Goal: Task Accomplishment & Management: Complete application form

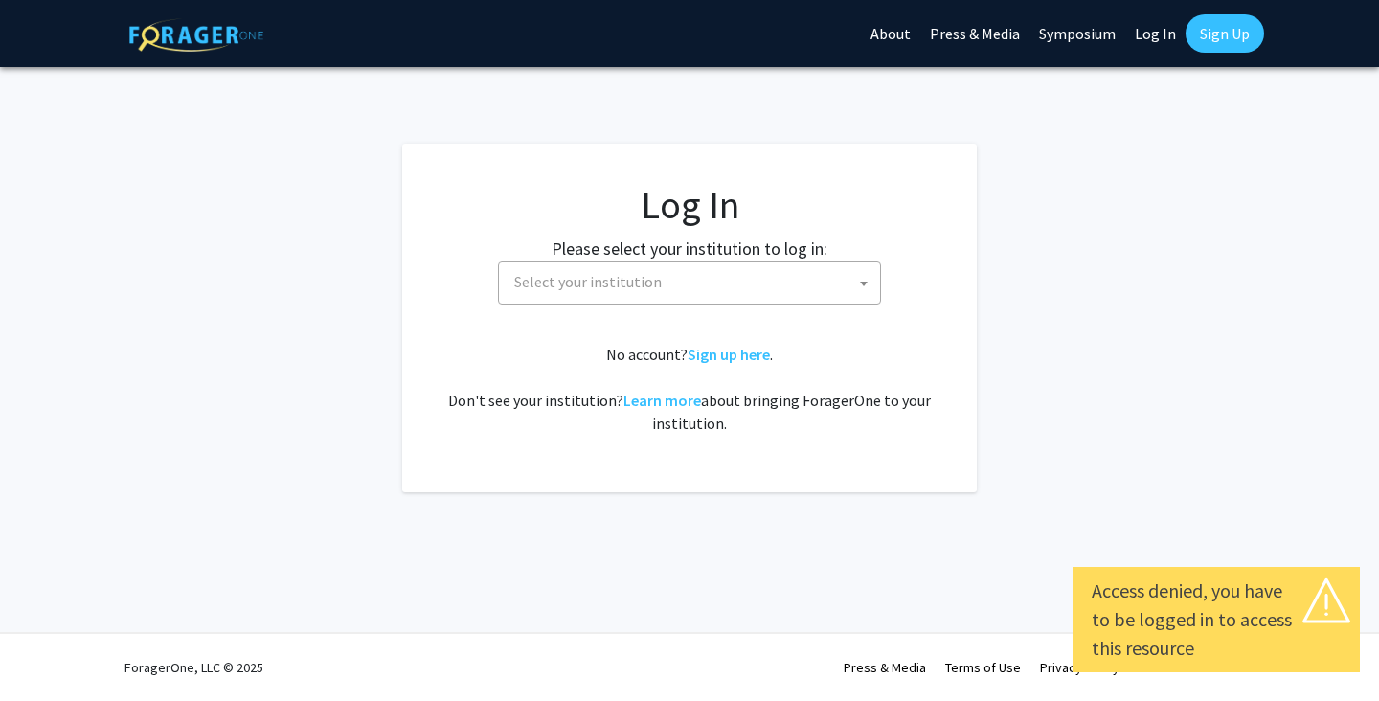
select select
click at [862, 291] on span at bounding box center [863, 283] width 19 height 42
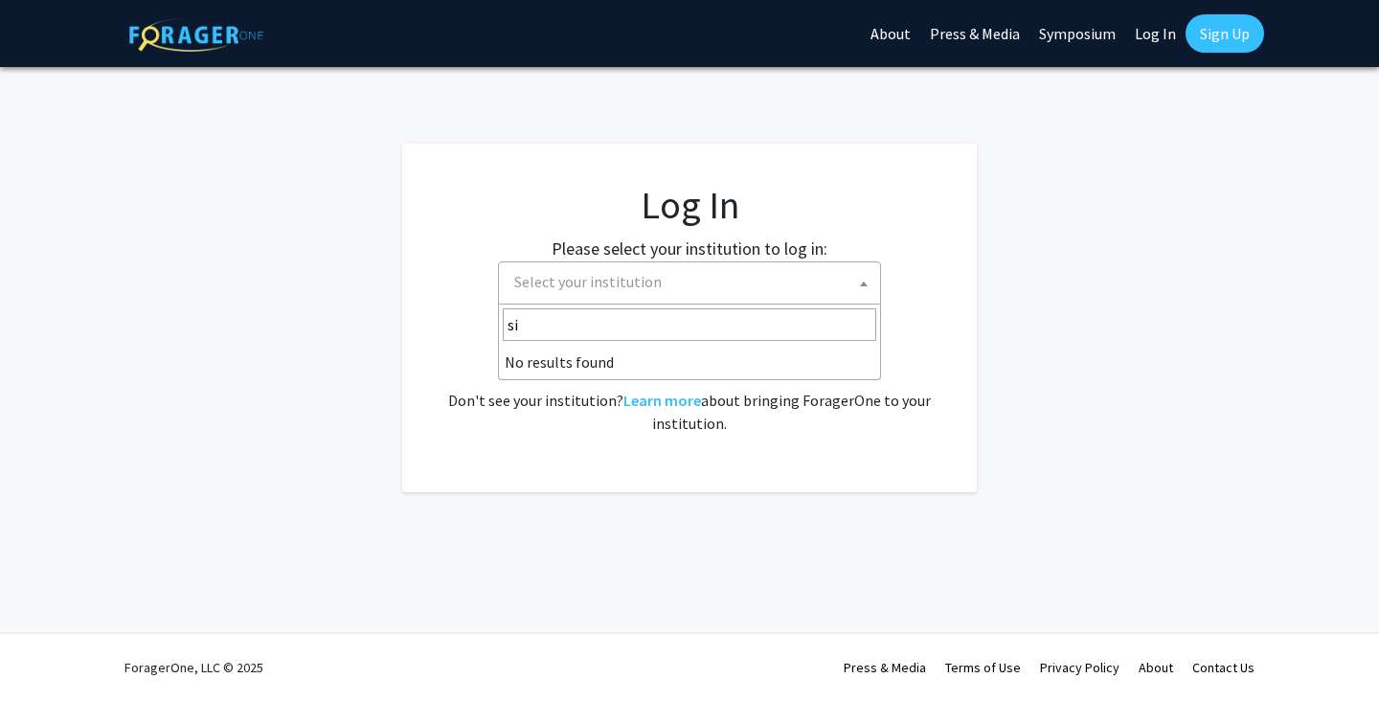
type input "s"
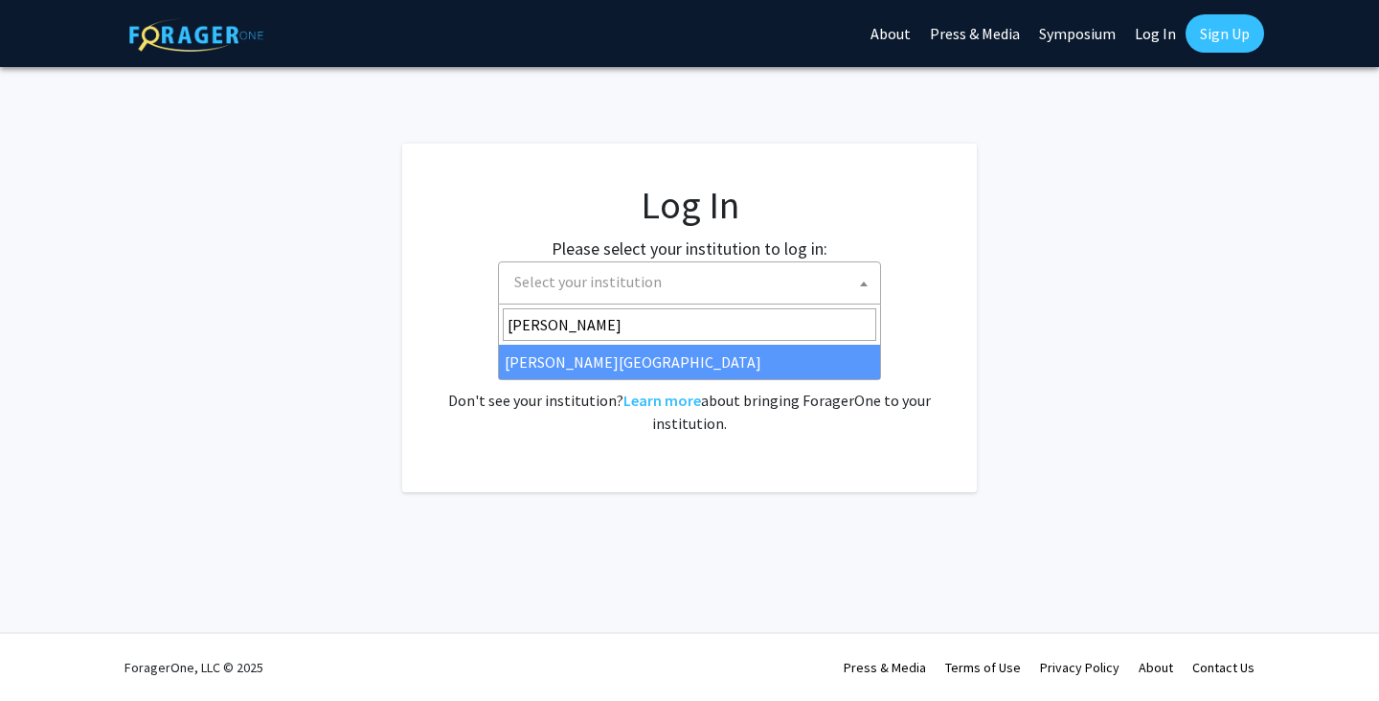
type input "[PERSON_NAME]"
select select "24"
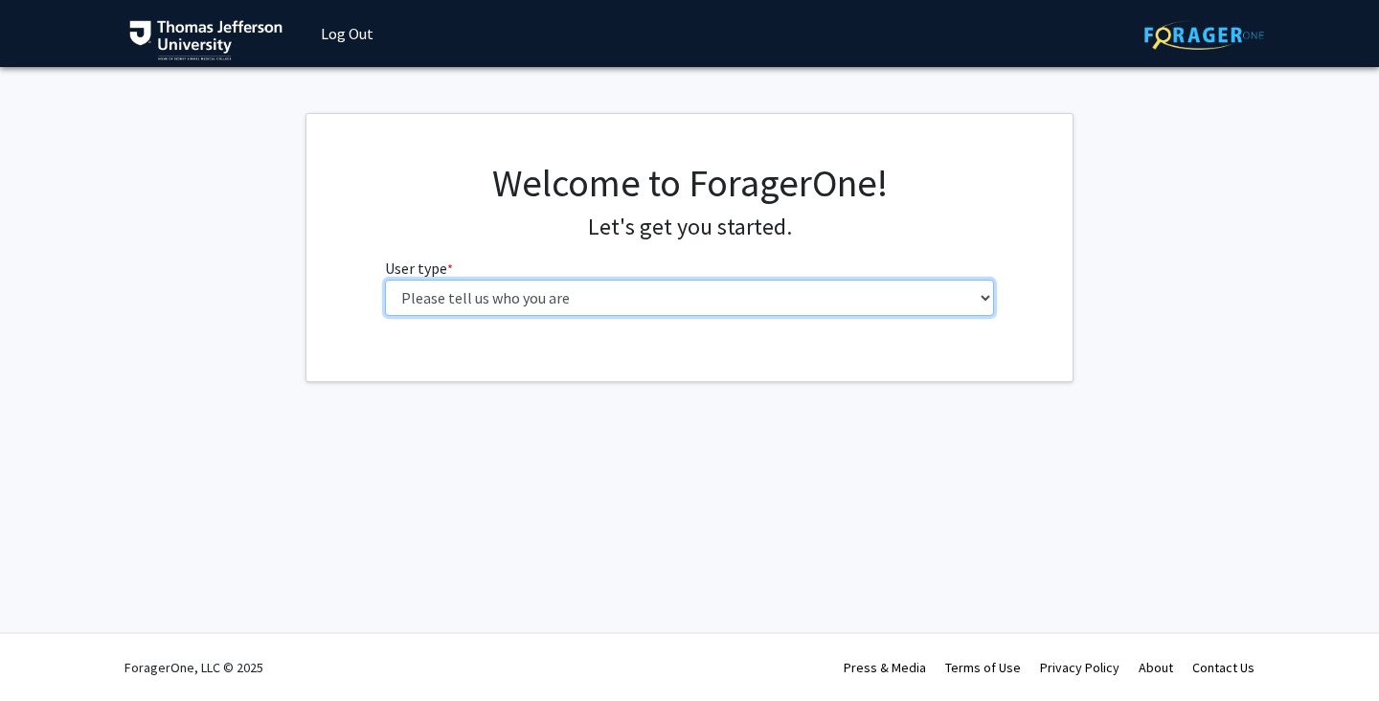
click at [520, 301] on select "Please tell us who you are Undergraduate Student Master's Student Doctoral Cand…" at bounding box center [690, 298] width 610 height 36
select select "3: doc"
click at [385, 280] on select "Please tell us who you are Undergraduate Student Master's Student Doctoral Cand…" at bounding box center [690, 298] width 610 height 36
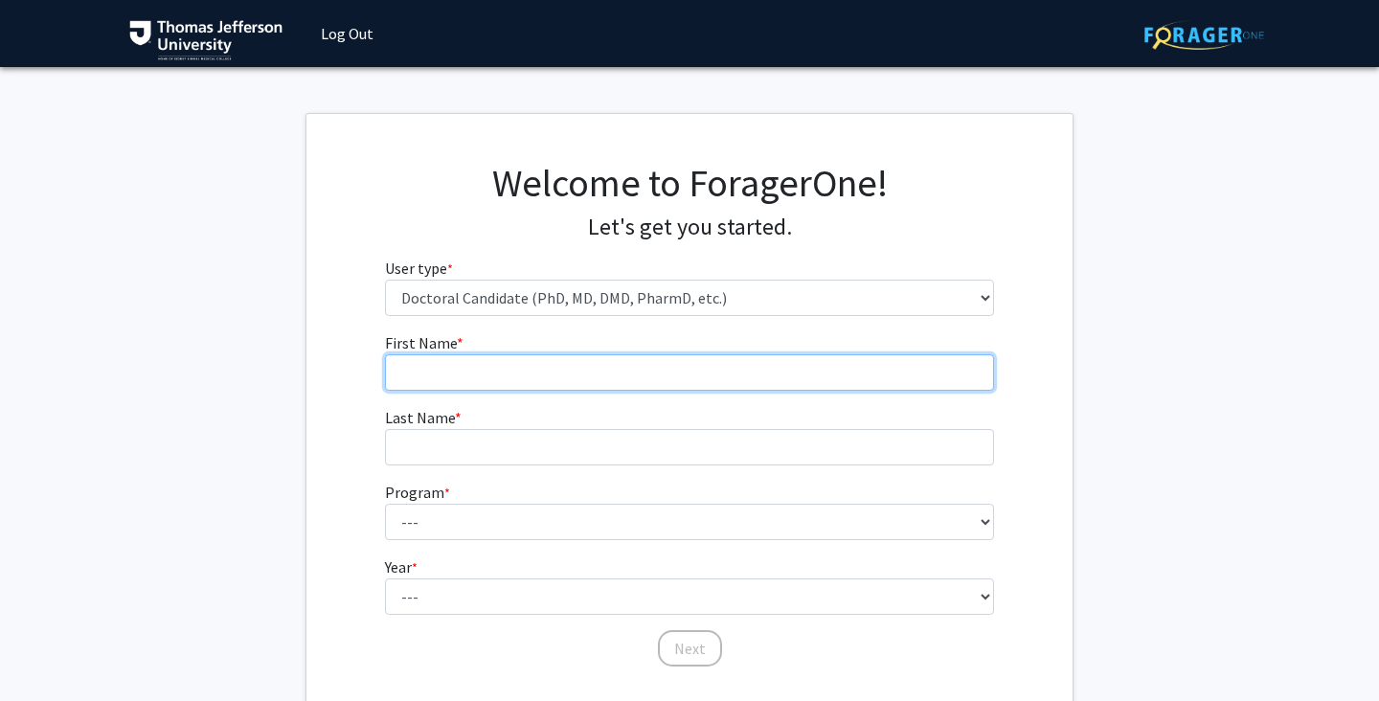
click at [564, 358] on input "First Name * required" at bounding box center [690, 372] width 610 height 36
type input "Nolan"
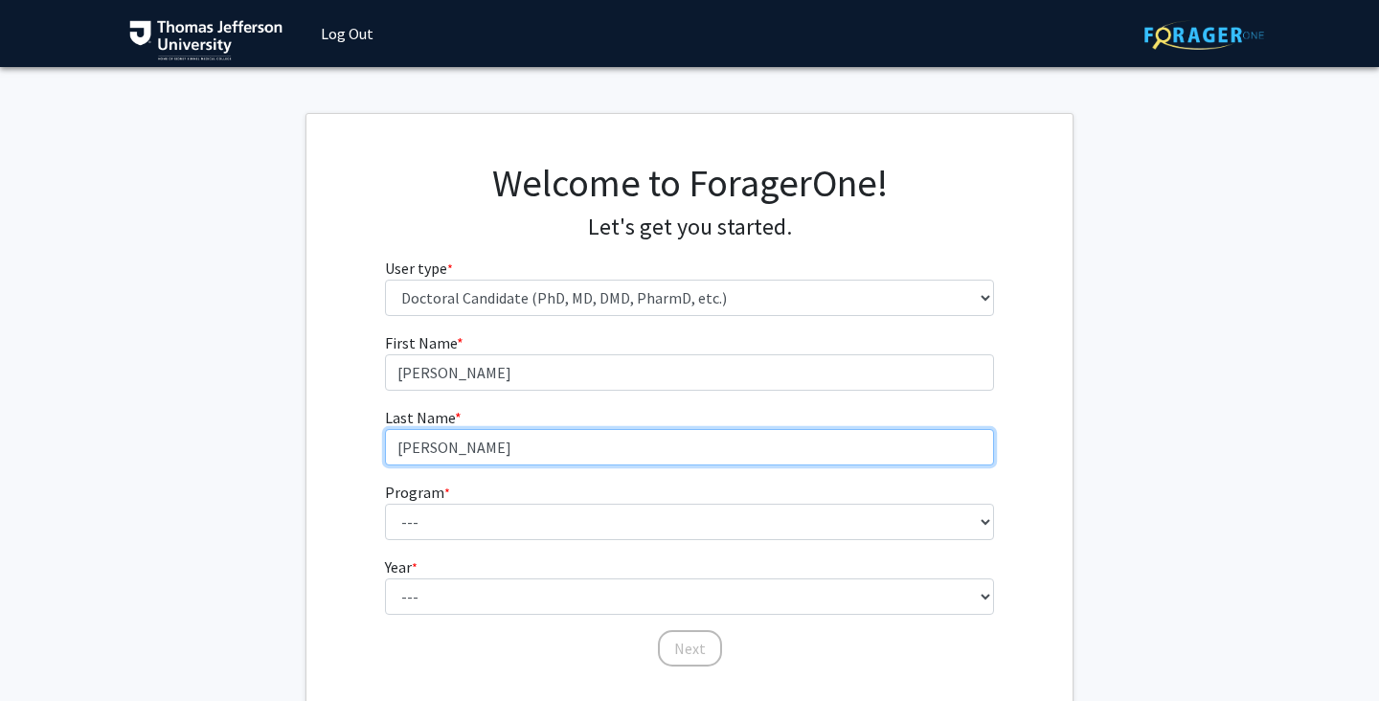
type input "Hamilton"
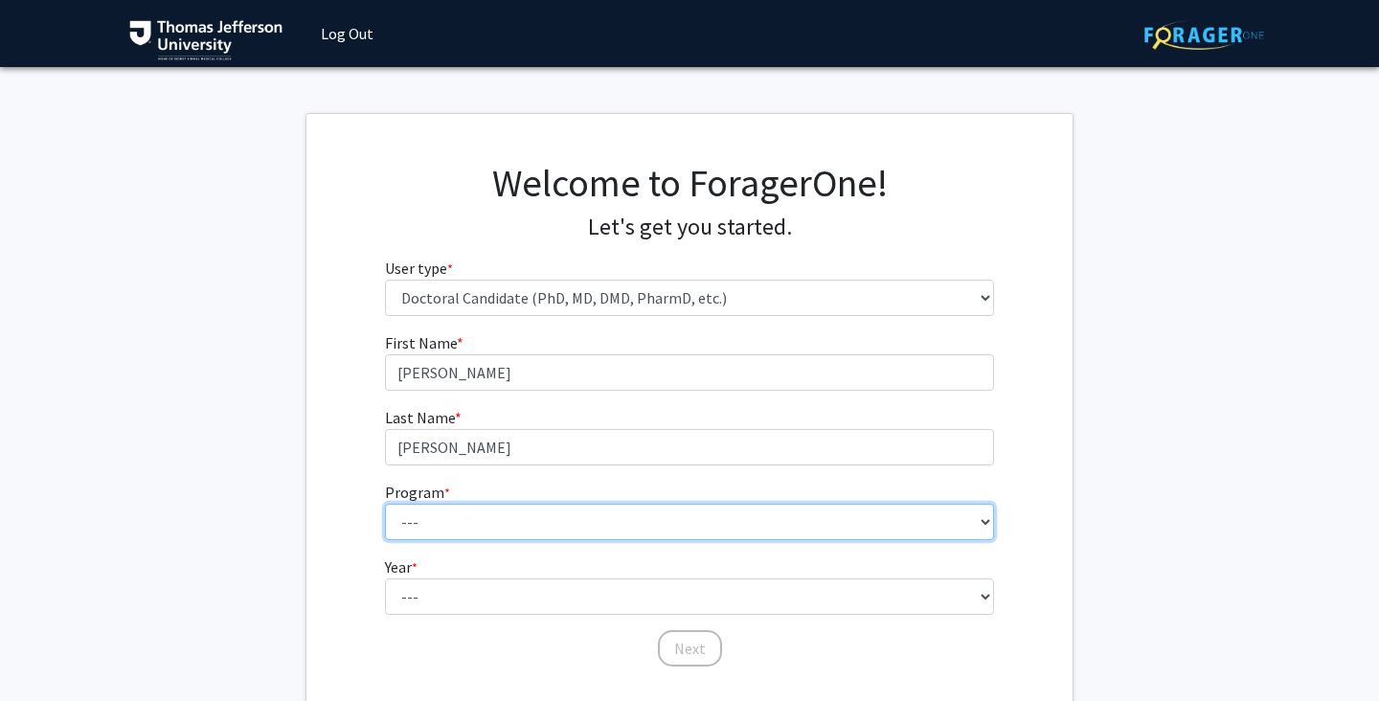
click at [446, 508] on select "--- Accelerated 3+3 BS in Health Sciences/Doctor of Occupational Therapy Accele…" at bounding box center [690, 522] width 610 height 36
select select "35: 815"
click at [385, 504] on select "--- Accelerated 3+3 BS in Health Sciences/Doctor of Occupational Therapy Accele…" at bounding box center [690, 522] width 610 height 36
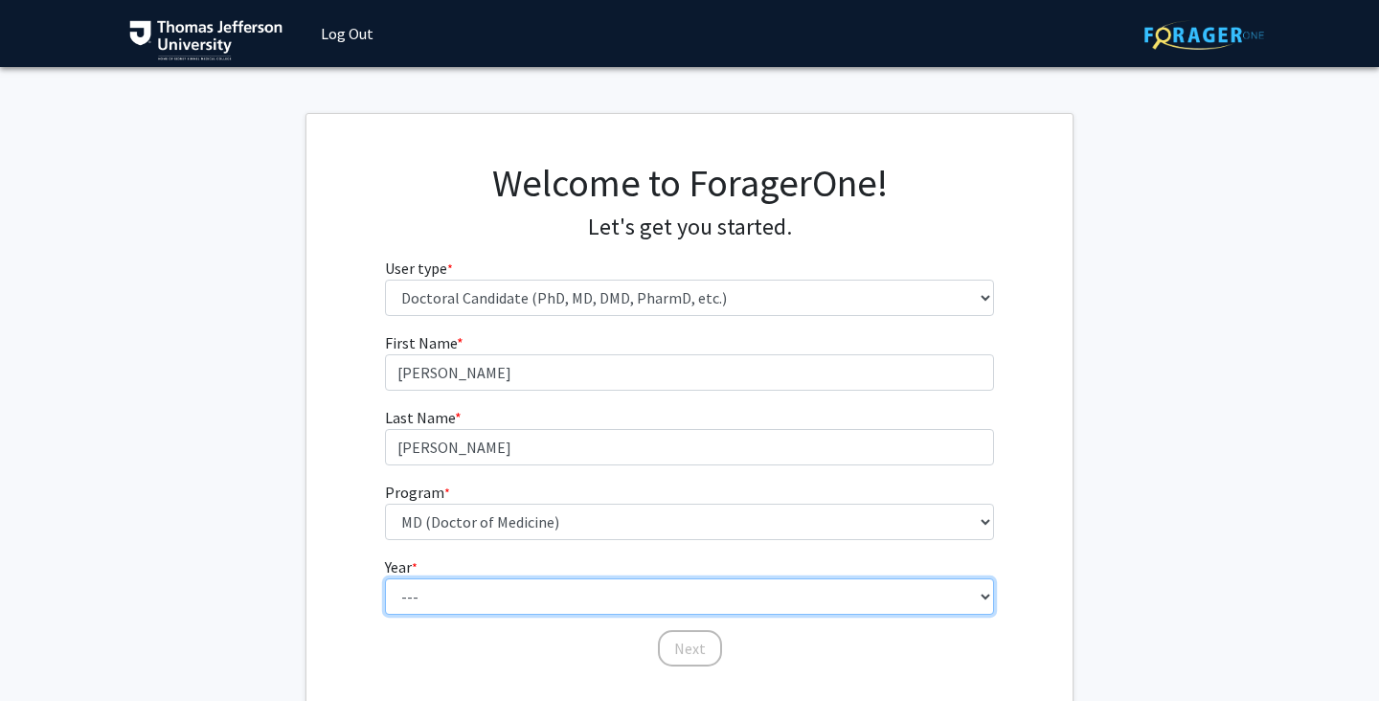
click at [506, 588] on select "--- First Year Second Year Third Year Fourth Year Fifth Year Sixth Year Seventh…" at bounding box center [690, 596] width 610 height 36
select select "2: second_year"
click at [385, 578] on select "--- First Year Second Year Third Year Fourth Year Fifth Year Sixth Year Seventh…" at bounding box center [690, 596] width 610 height 36
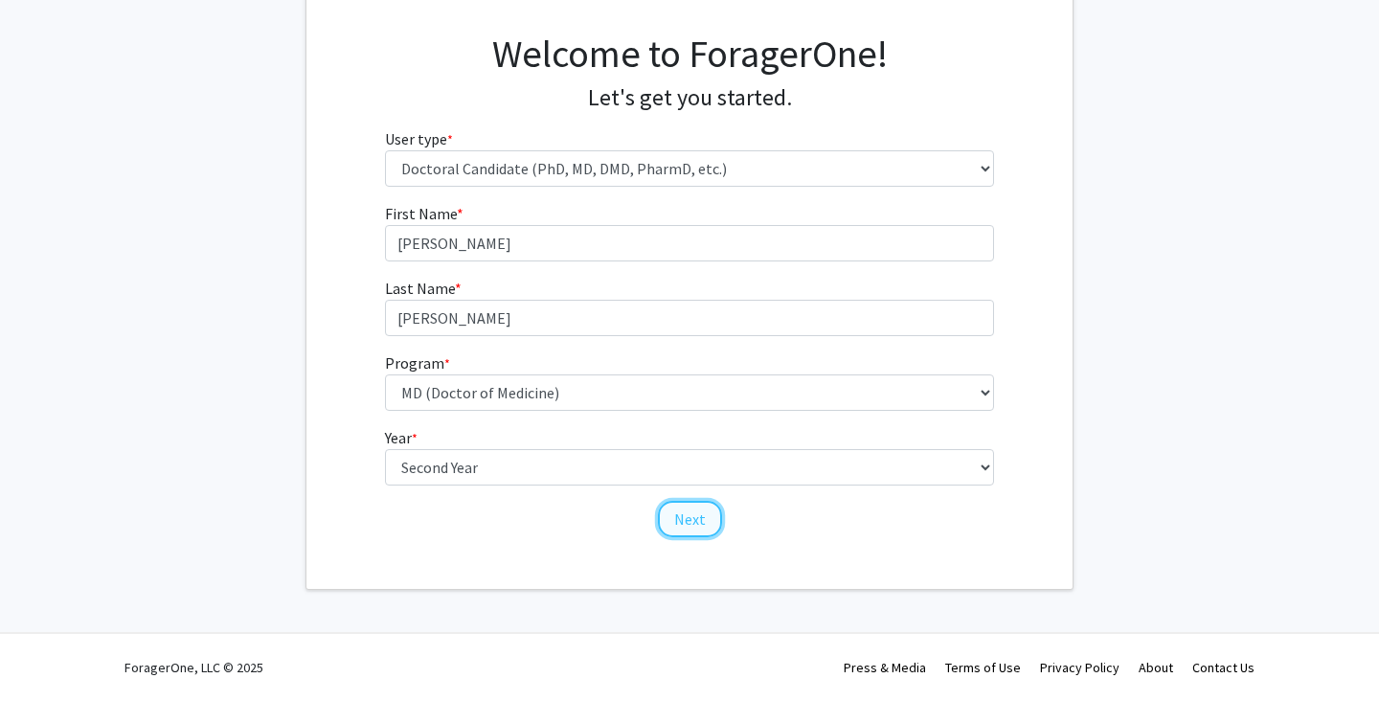
click at [695, 517] on button "Next" at bounding box center [690, 519] width 64 height 36
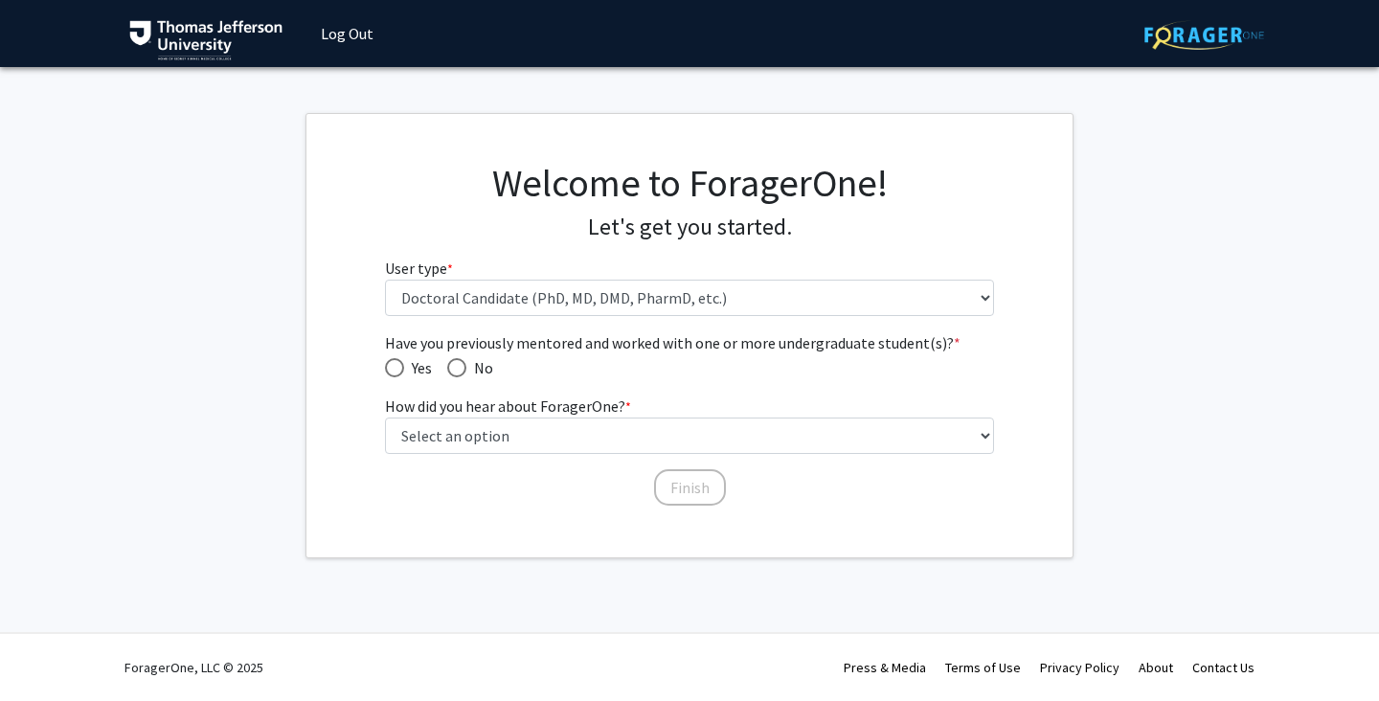
scroll to position [0, 0]
click at [463, 366] on span "Have you previously mentored and worked with one or more undergraduate student(…" at bounding box center [456, 367] width 19 height 19
click at [463, 366] on input "No" at bounding box center [456, 367] width 19 height 19
radio input "true"
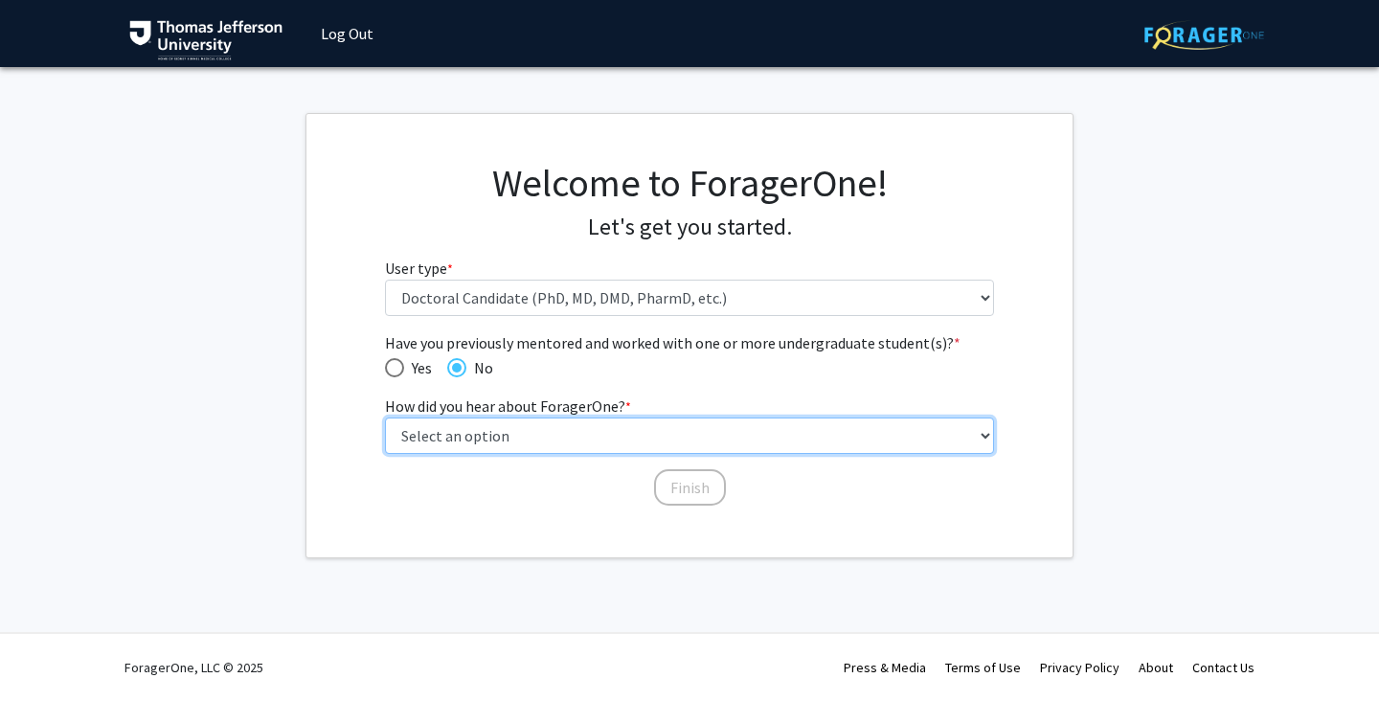
click at [478, 432] on select "Select an option Peer/student recommendation Faculty/staff recommendation Unive…" at bounding box center [690, 435] width 610 height 36
select select "2: faculty_recommendation"
click at [385, 417] on select "Select an option Peer/student recommendation Faculty/staff recommendation Unive…" at bounding box center [690, 435] width 610 height 36
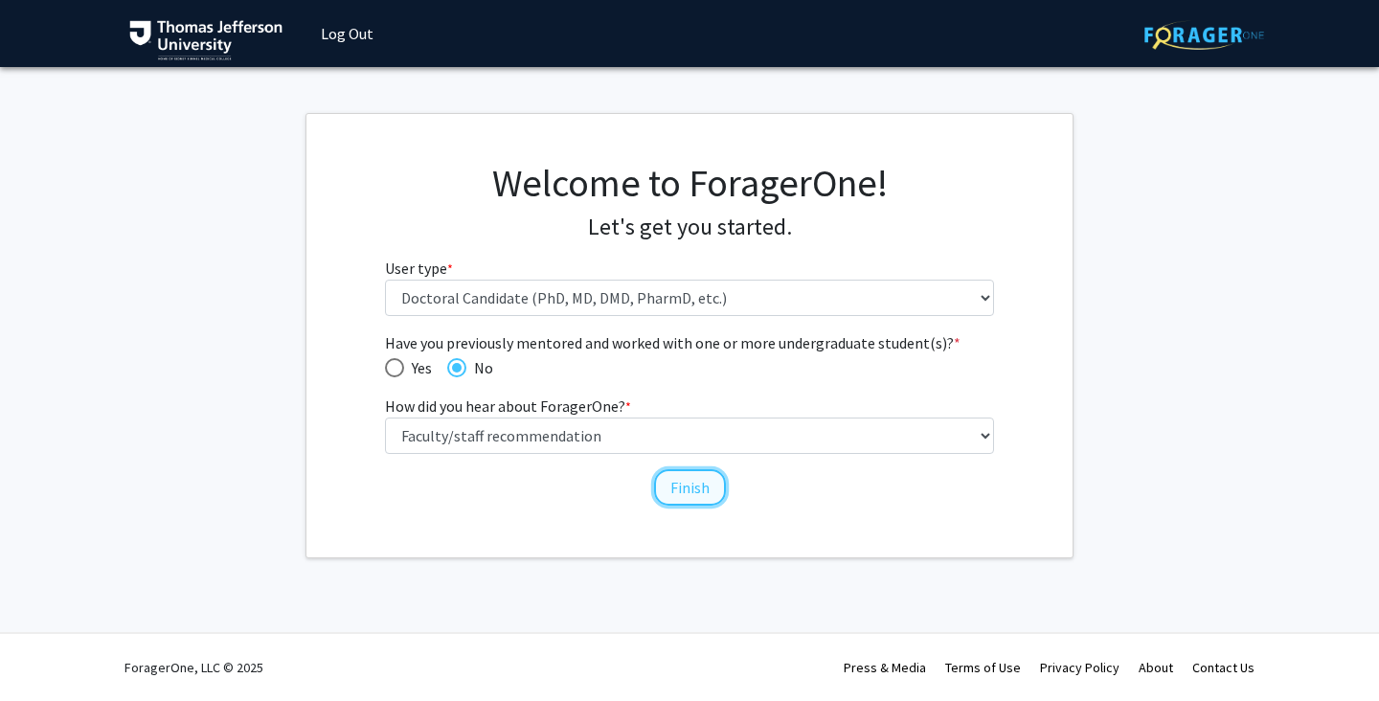
click at [698, 486] on button "Finish" at bounding box center [690, 487] width 72 height 36
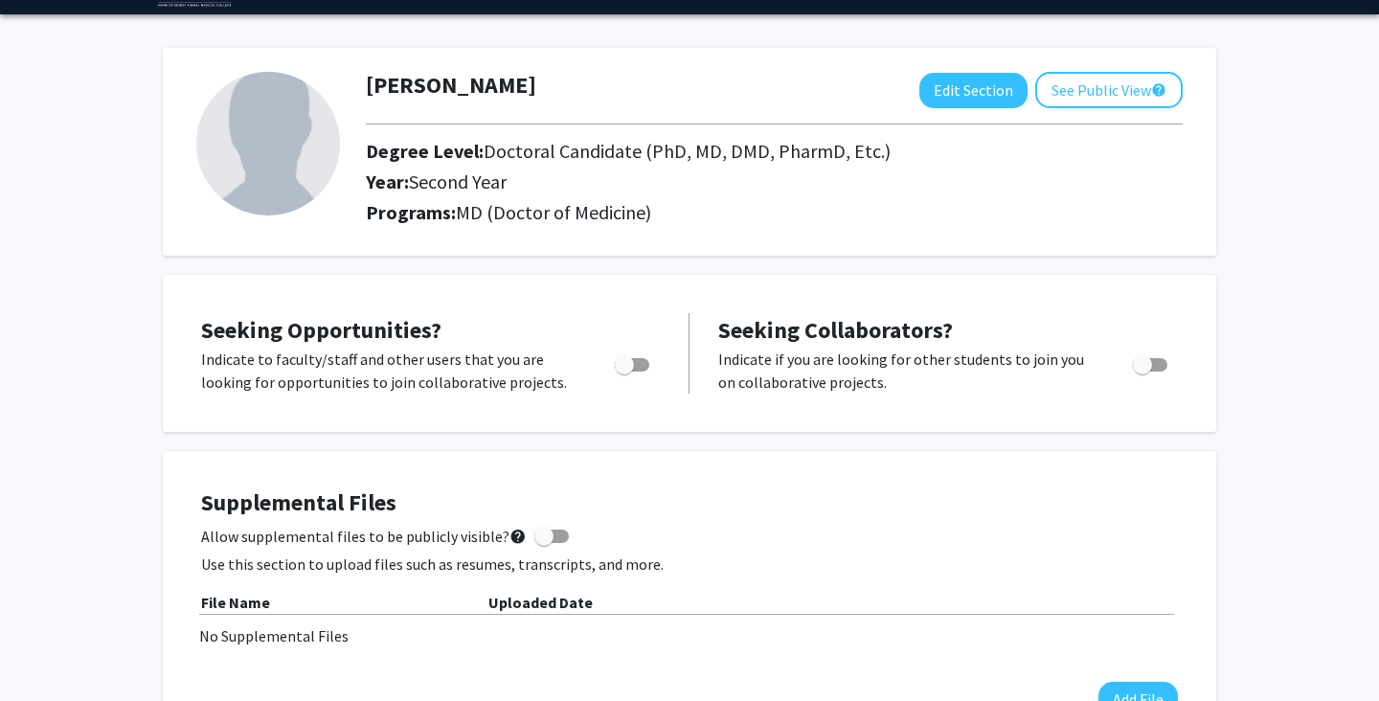
scroll to position [62, 0]
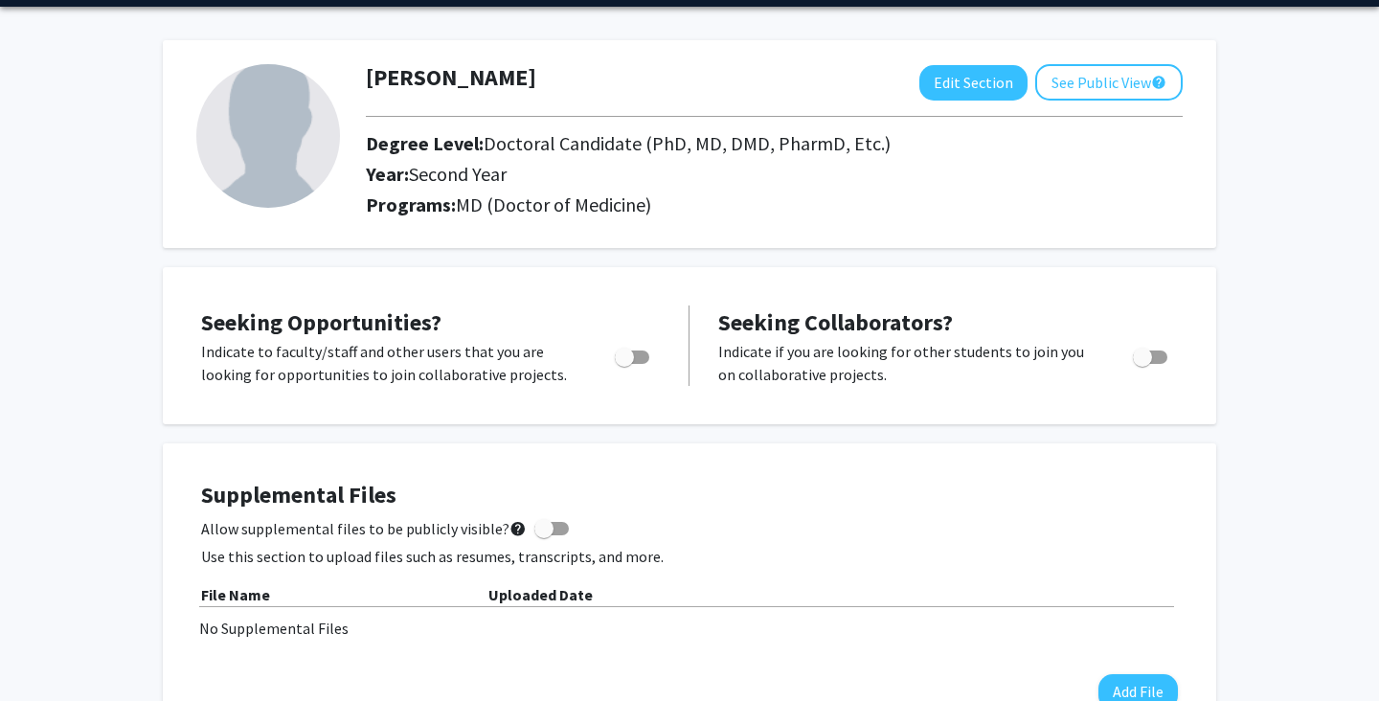
click at [634, 350] on span "Toggle" at bounding box center [632, 356] width 34 height 13
click at [624, 364] on input "Are you actively seeking opportunities?" at bounding box center [623, 364] width 1 height 1
checkbox input "true"
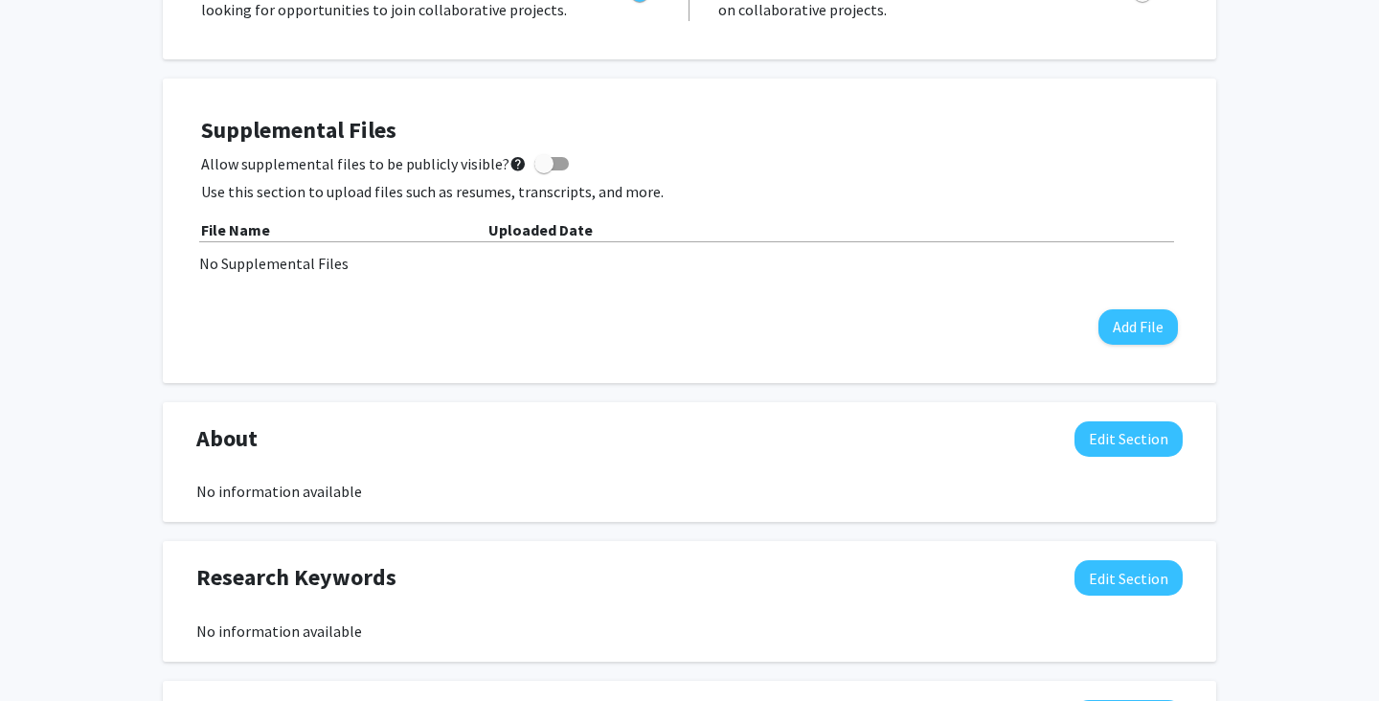
scroll to position [420, 0]
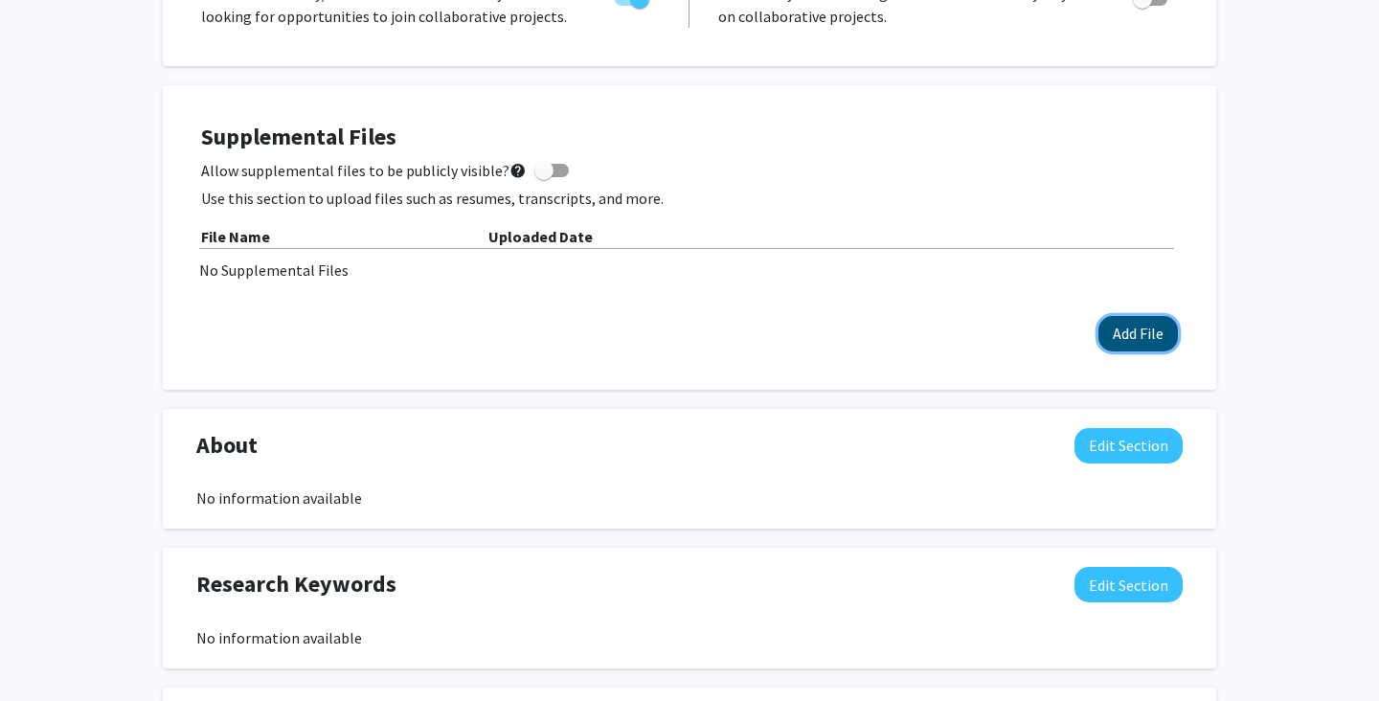
click at [1154, 325] on button "Add File" at bounding box center [1137, 333] width 79 height 35
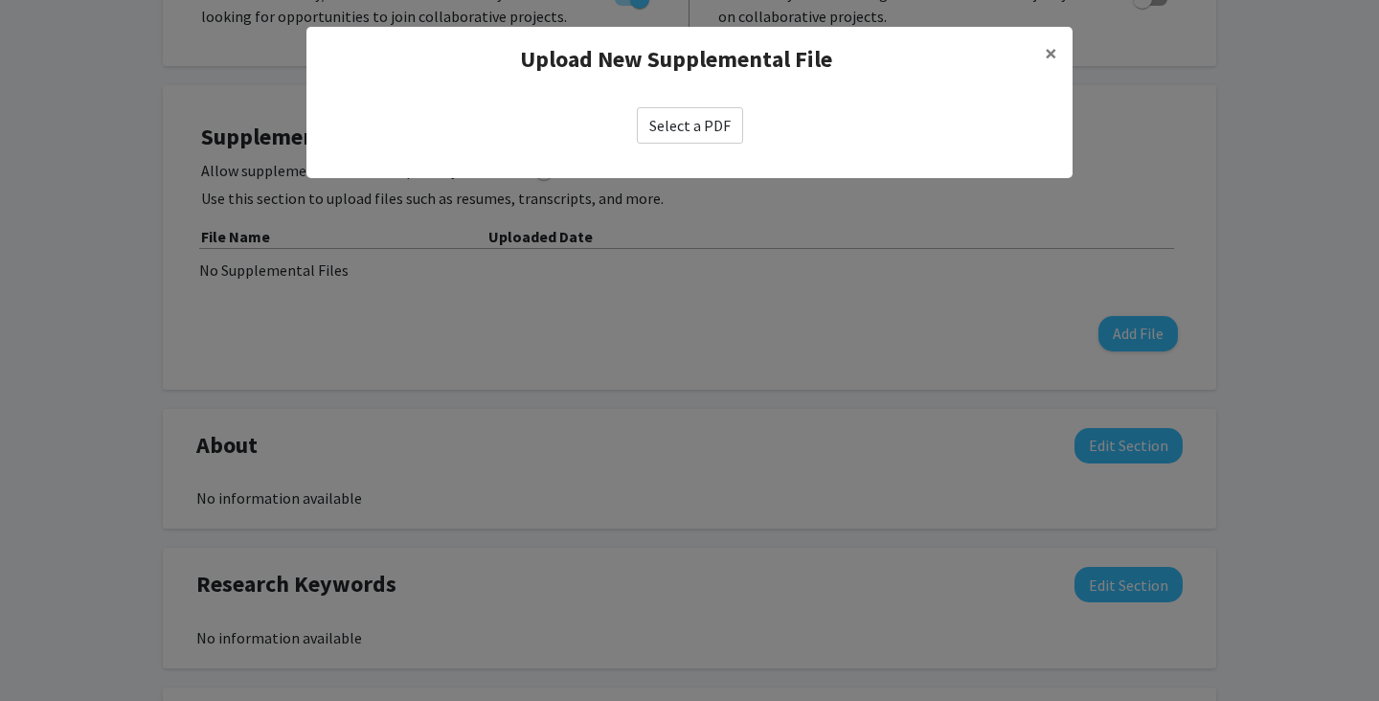
click at [675, 126] on label "Select a PDF" at bounding box center [690, 125] width 106 height 36
click at [0, 0] on input "Select a PDF" at bounding box center [0, 0] width 0 height 0
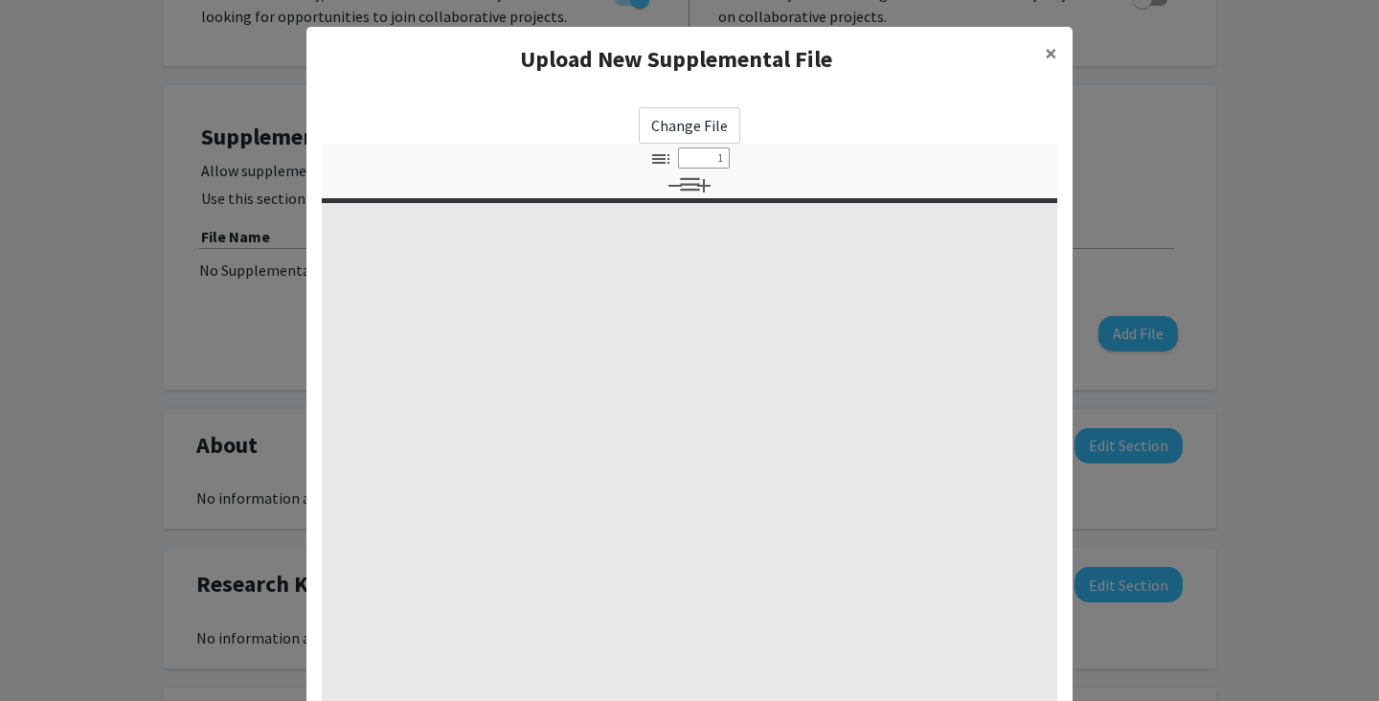
select select "custom"
type input "0"
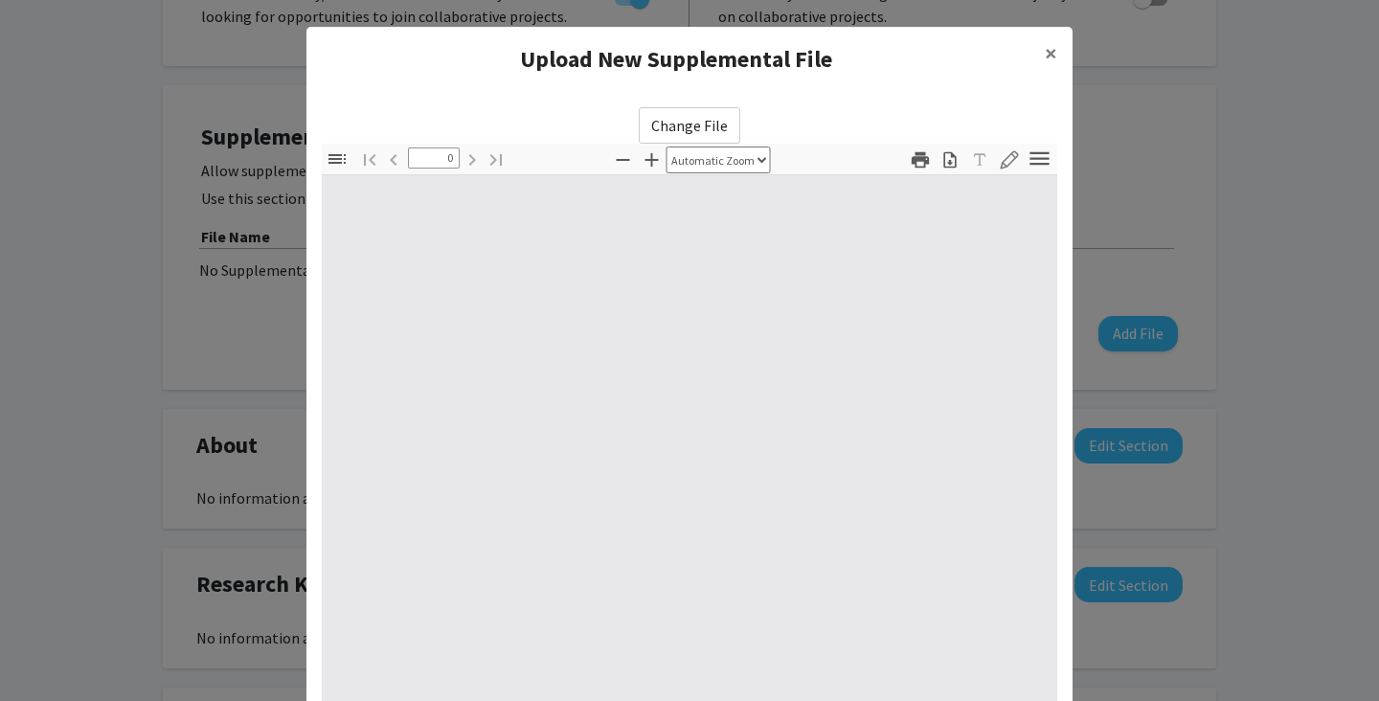
select select "custom"
type input "1"
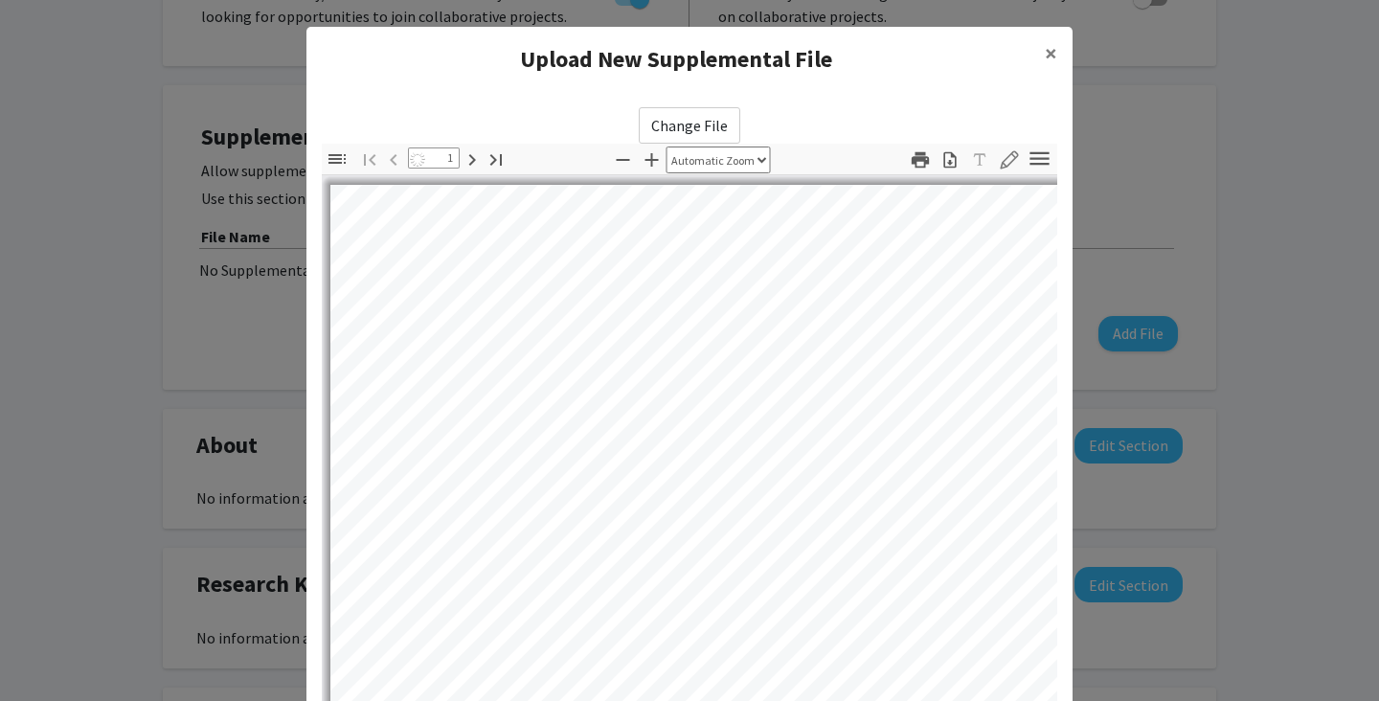
select select "auto"
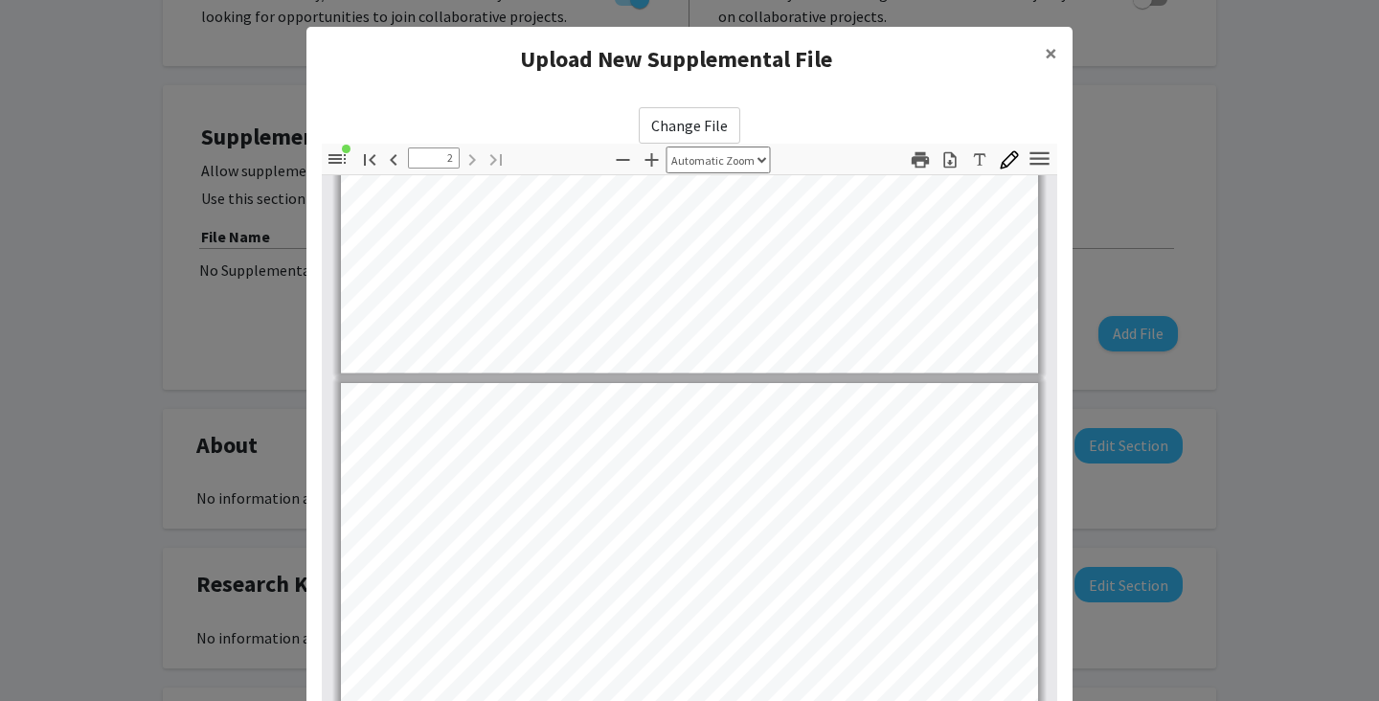
scroll to position [717, 0]
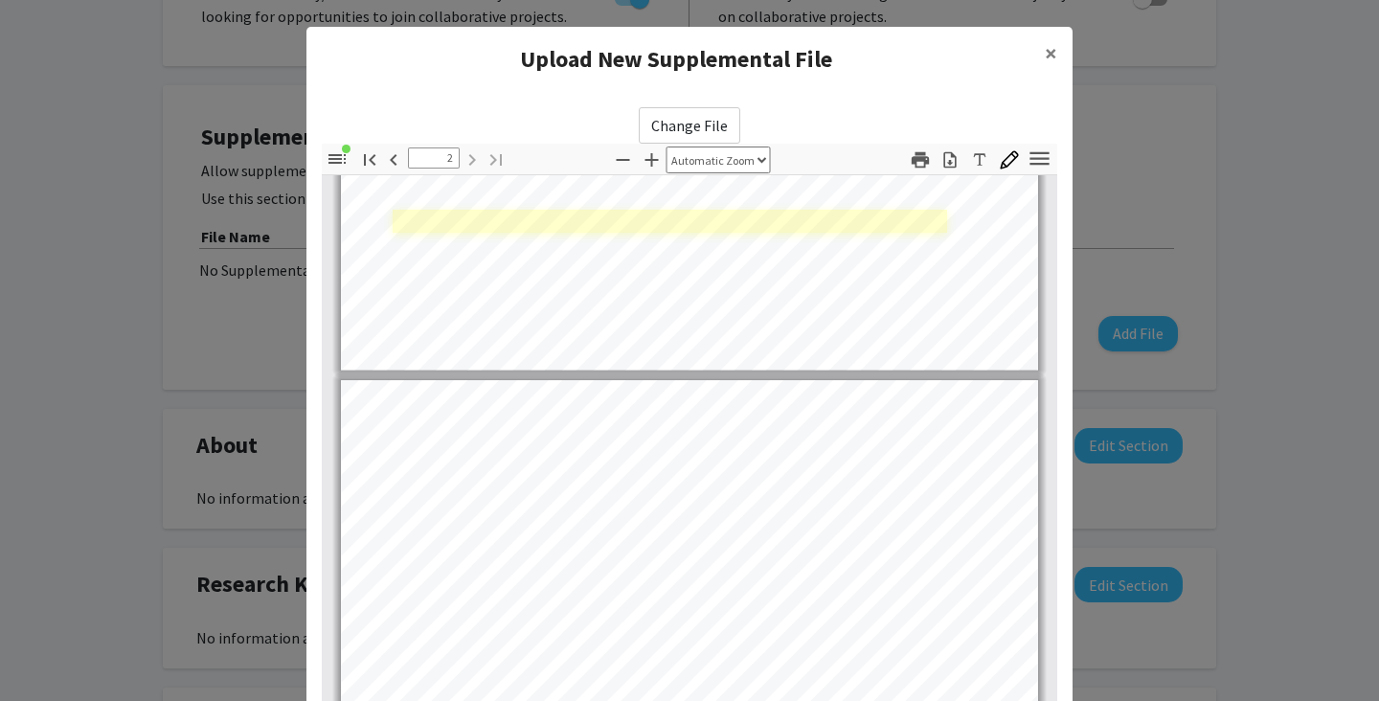
type input "1"
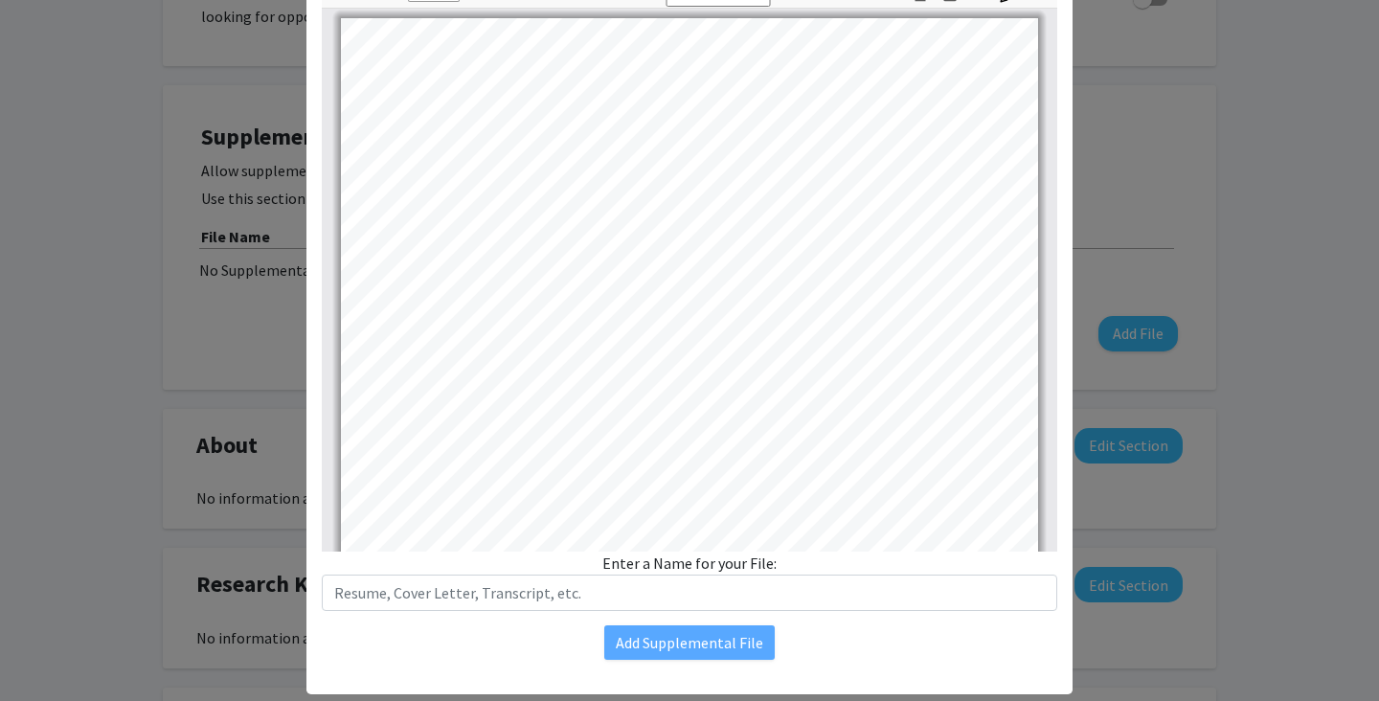
scroll to position [206, 0]
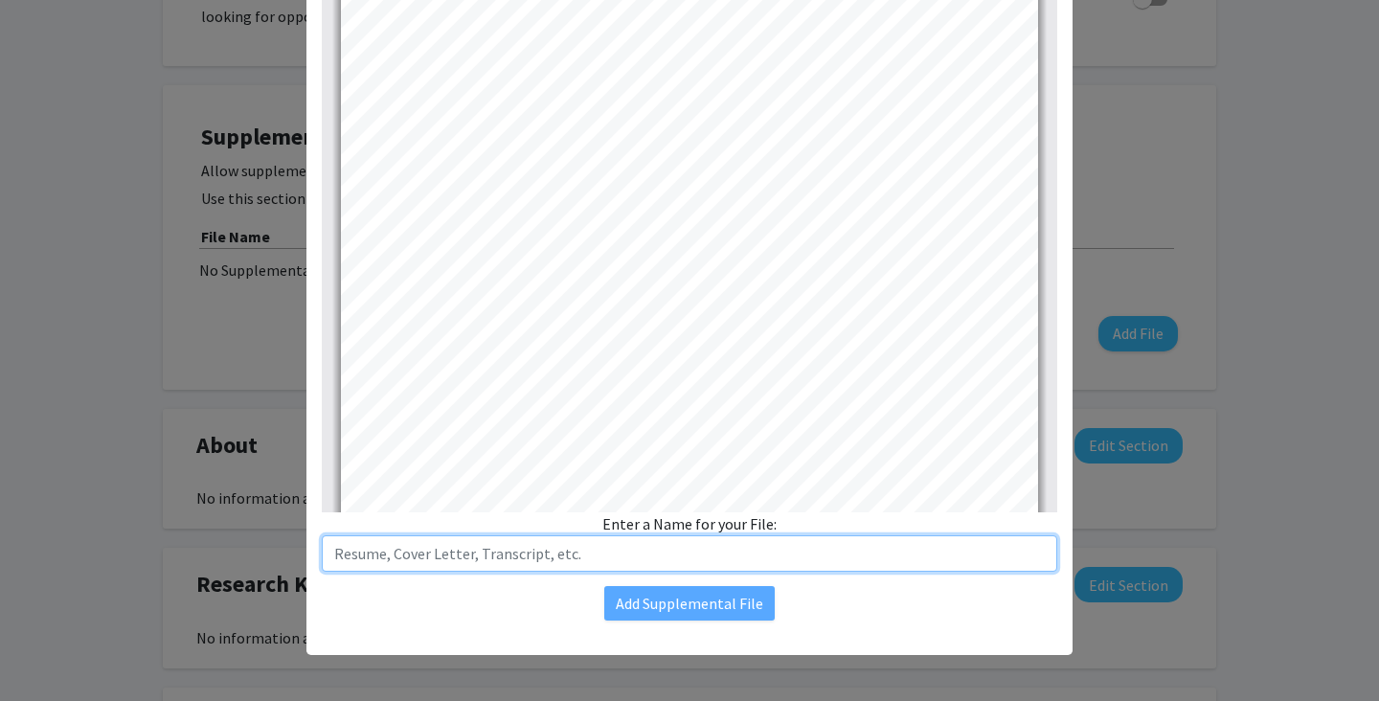
click at [568, 553] on input "text" at bounding box center [689, 553] width 735 height 36
type input "CV"
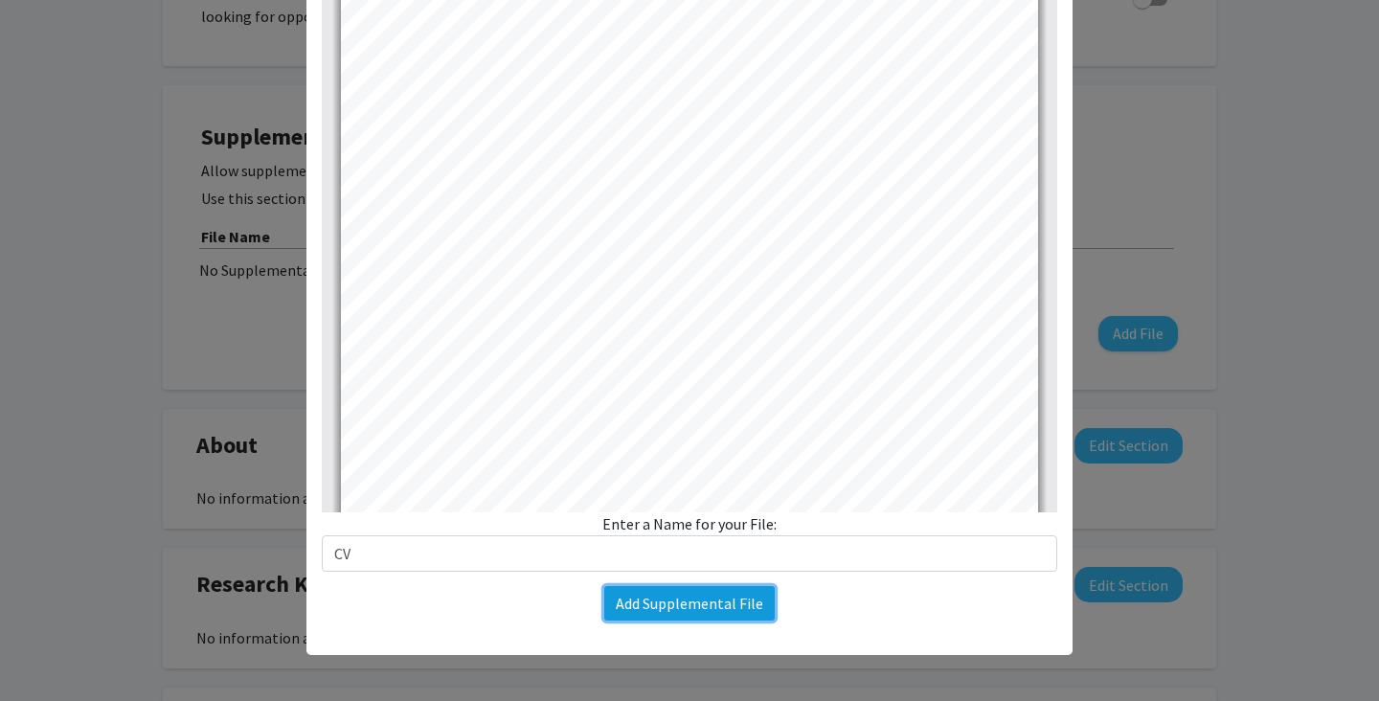
click at [712, 606] on button "Add Supplemental File" at bounding box center [689, 603] width 170 height 34
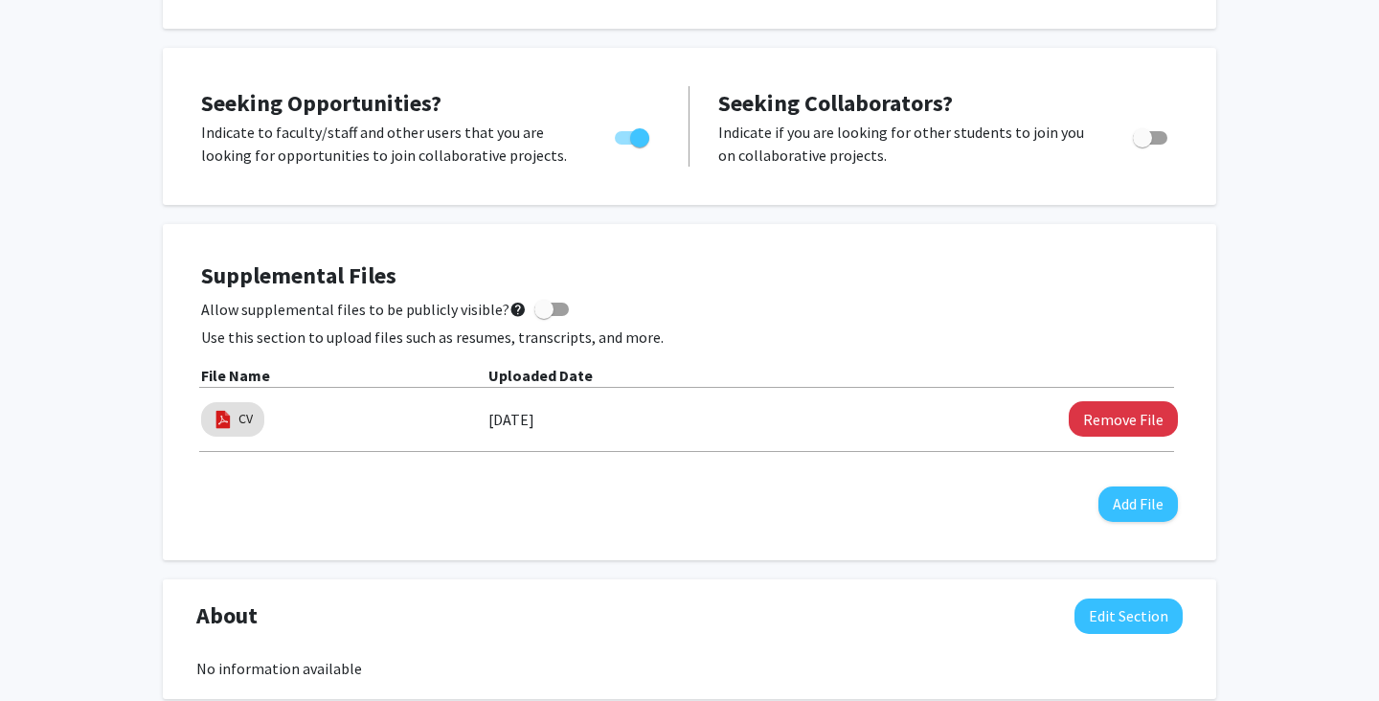
scroll to position [0, 0]
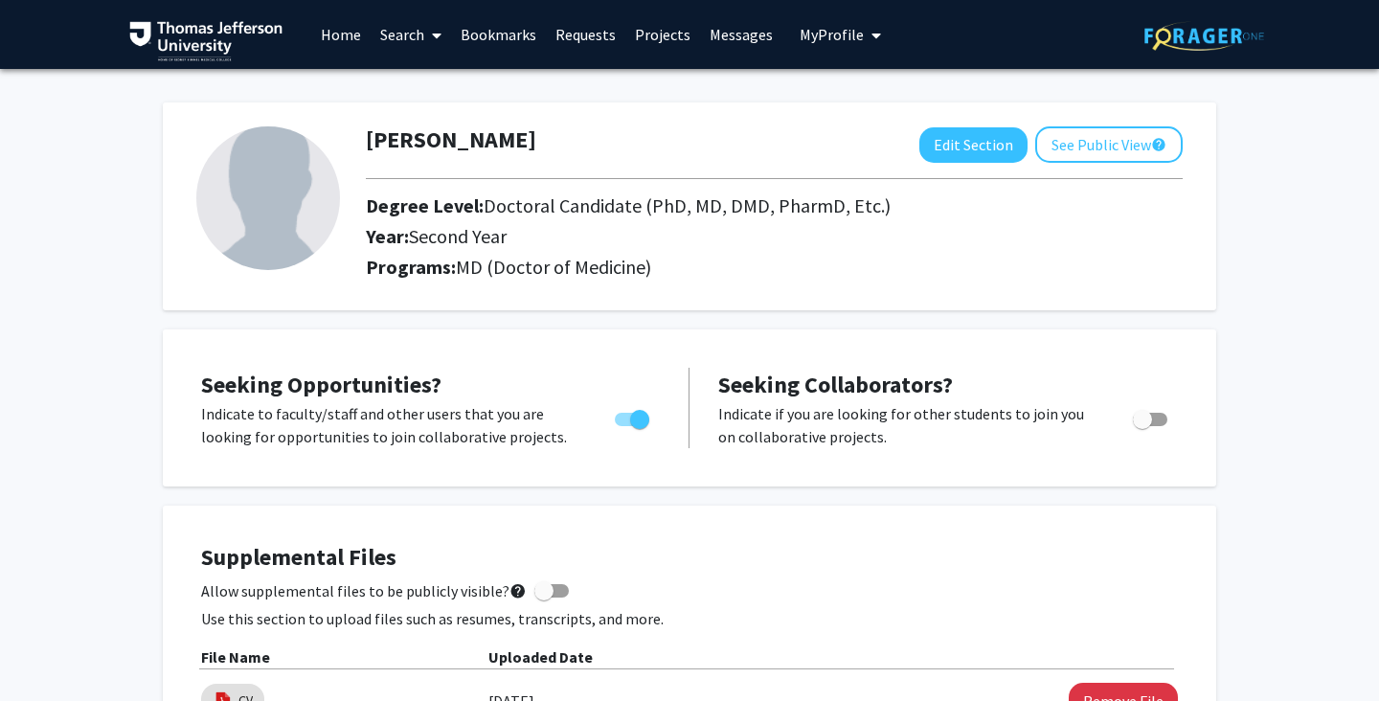
click at [835, 35] on span "My Profile" at bounding box center [831, 34] width 64 height 19
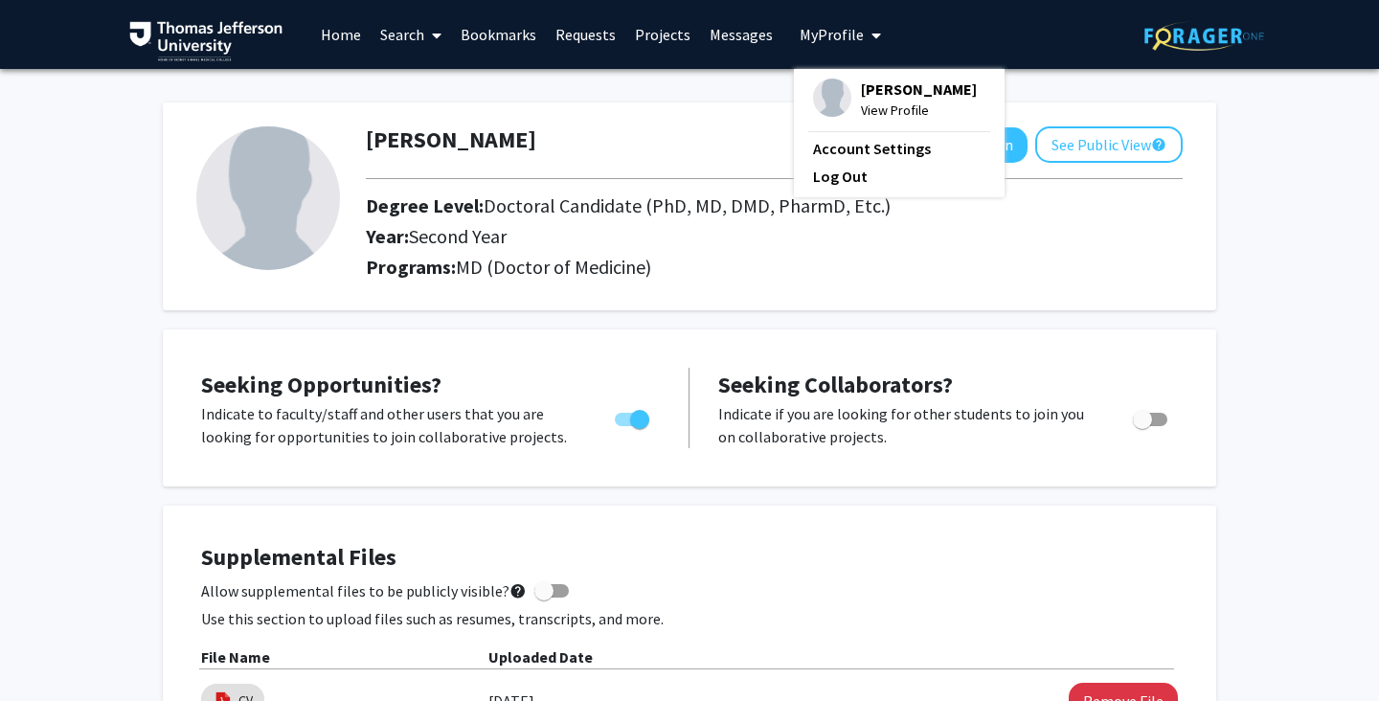
click at [873, 89] on span "Nolan Hamilton" at bounding box center [919, 88] width 116 height 21
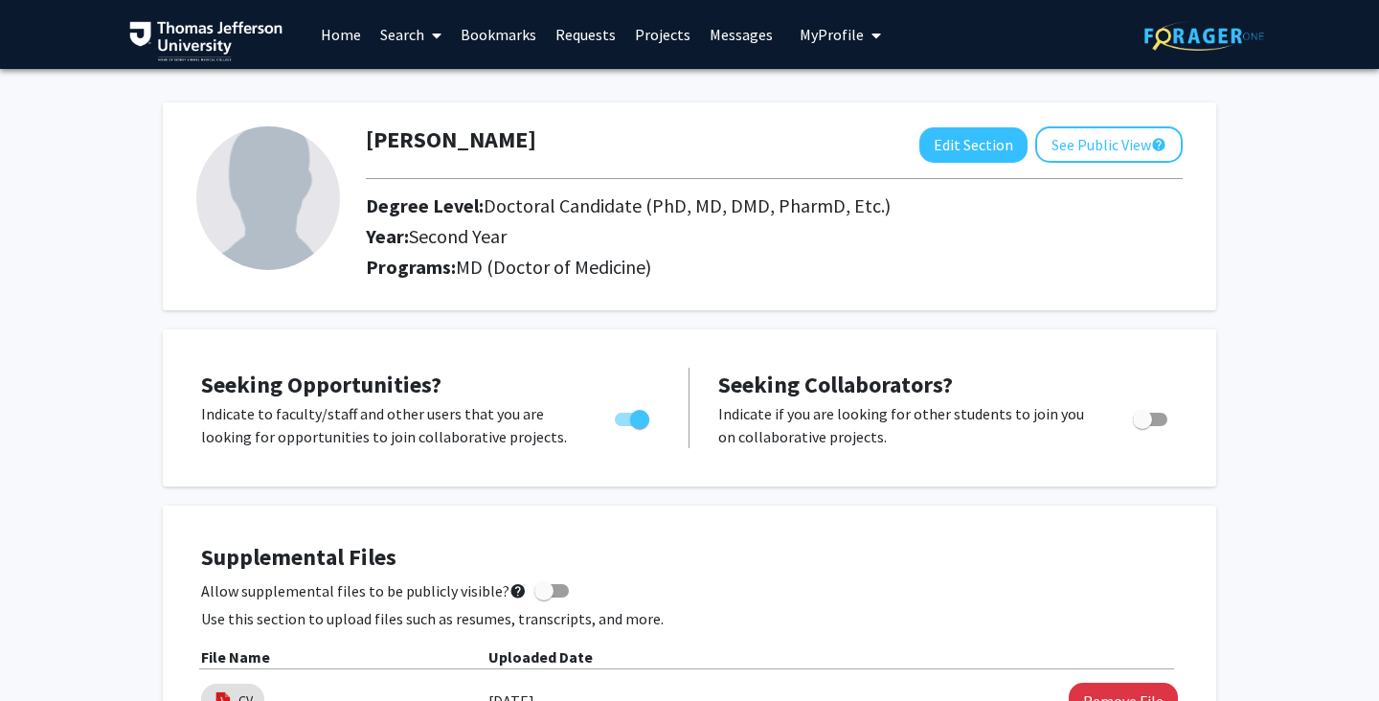
click at [560, 26] on link "Requests" at bounding box center [585, 34] width 79 height 67
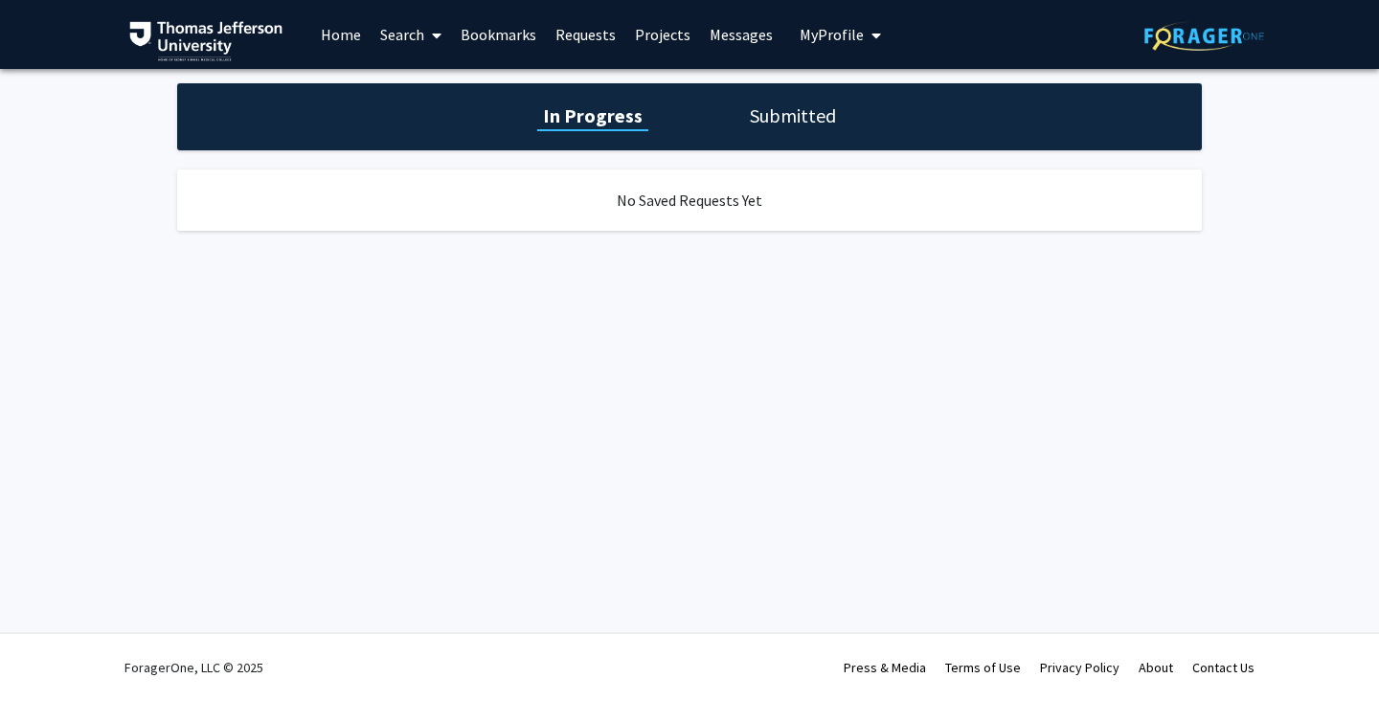
click at [658, 34] on link "Projects" at bounding box center [662, 34] width 75 height 67
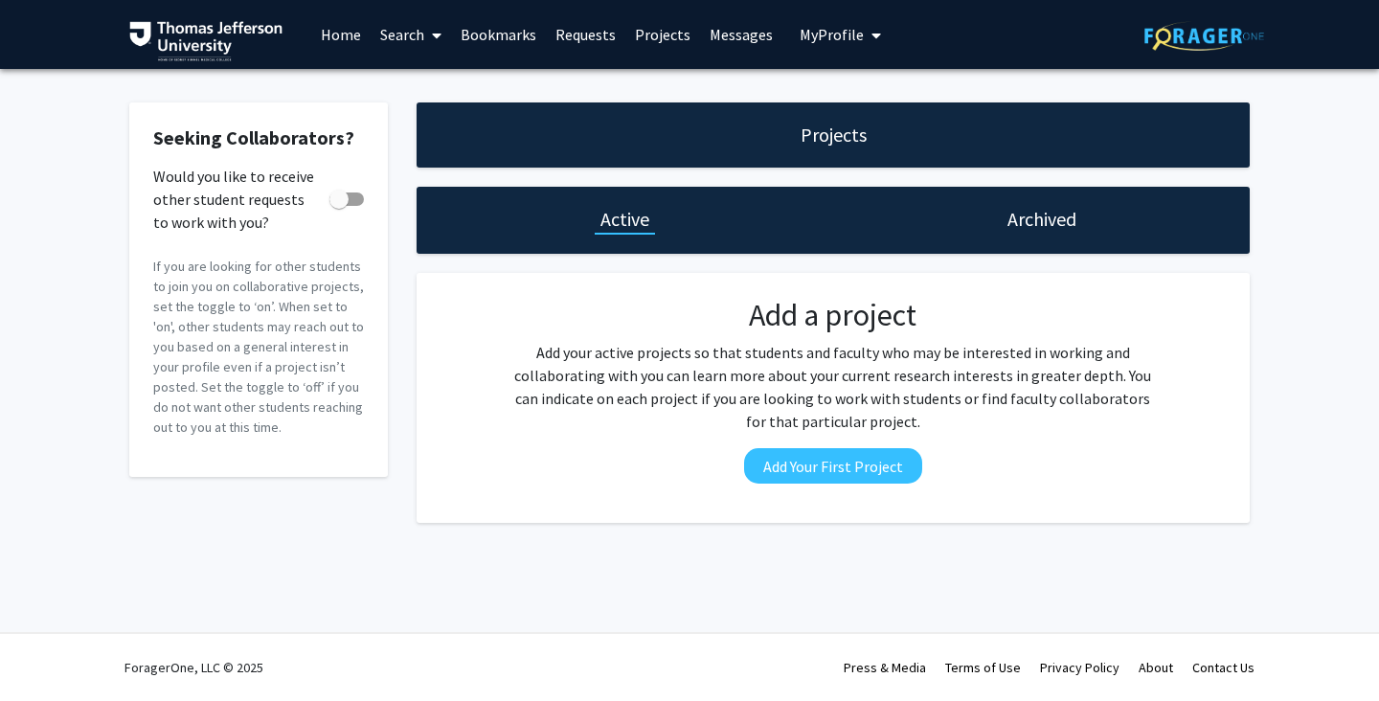
click at [332, 36] on link "Home" at bounding box center [340, 34] width 59 height 67
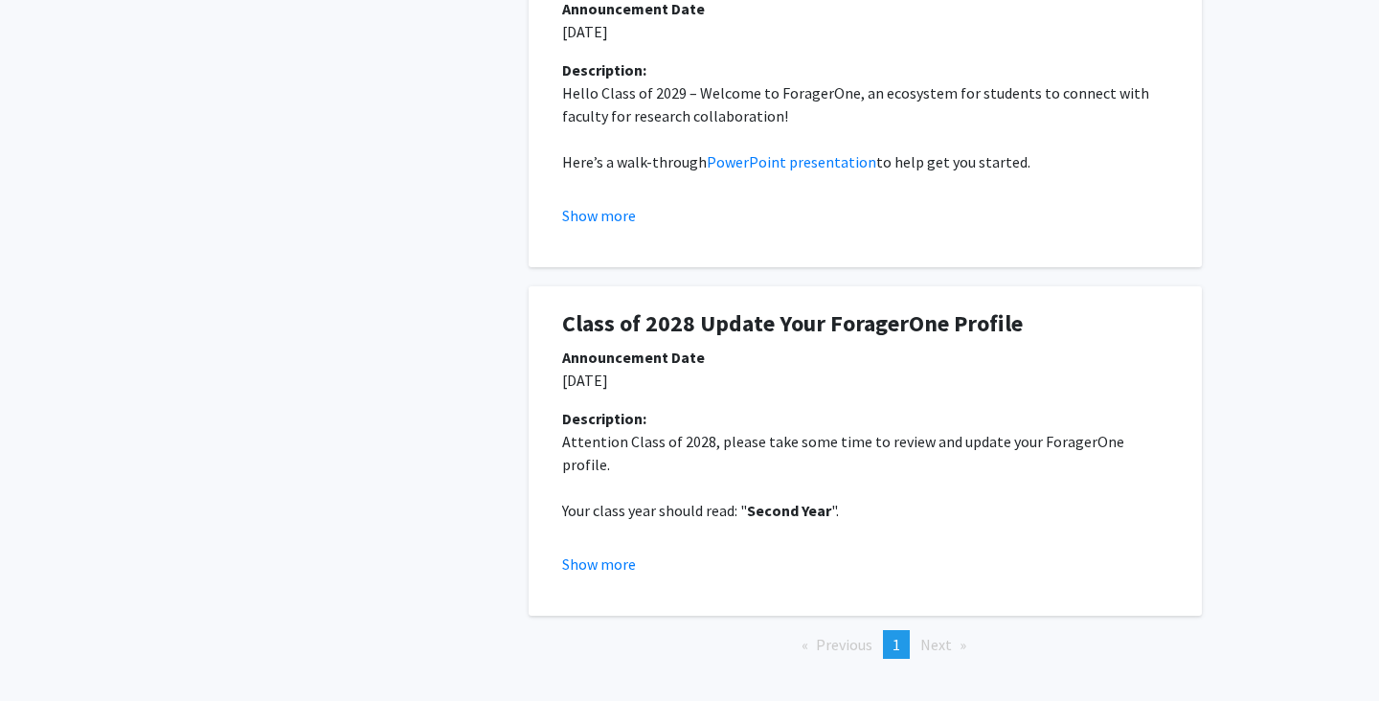
scroll to position [578, 0]
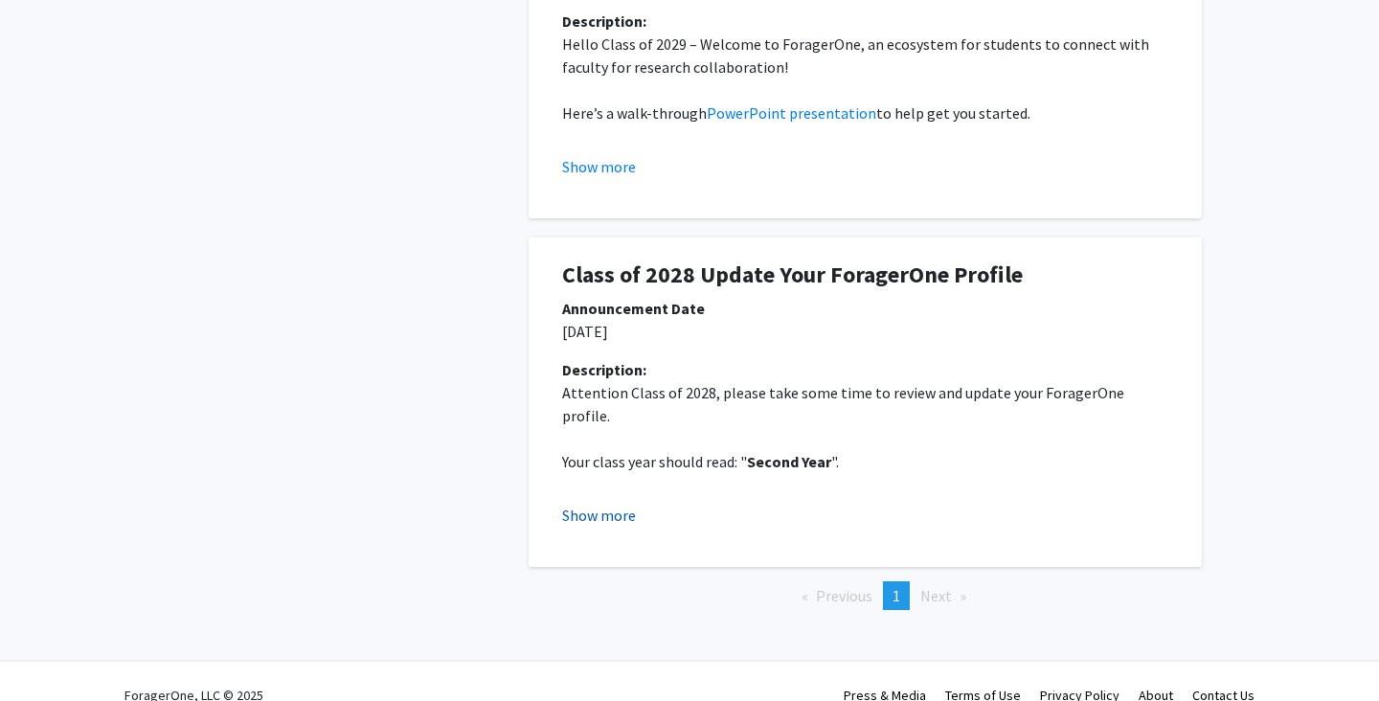
click at [617, 504] on button "Show more" at bounding box center [599, 515] width 74 height 23
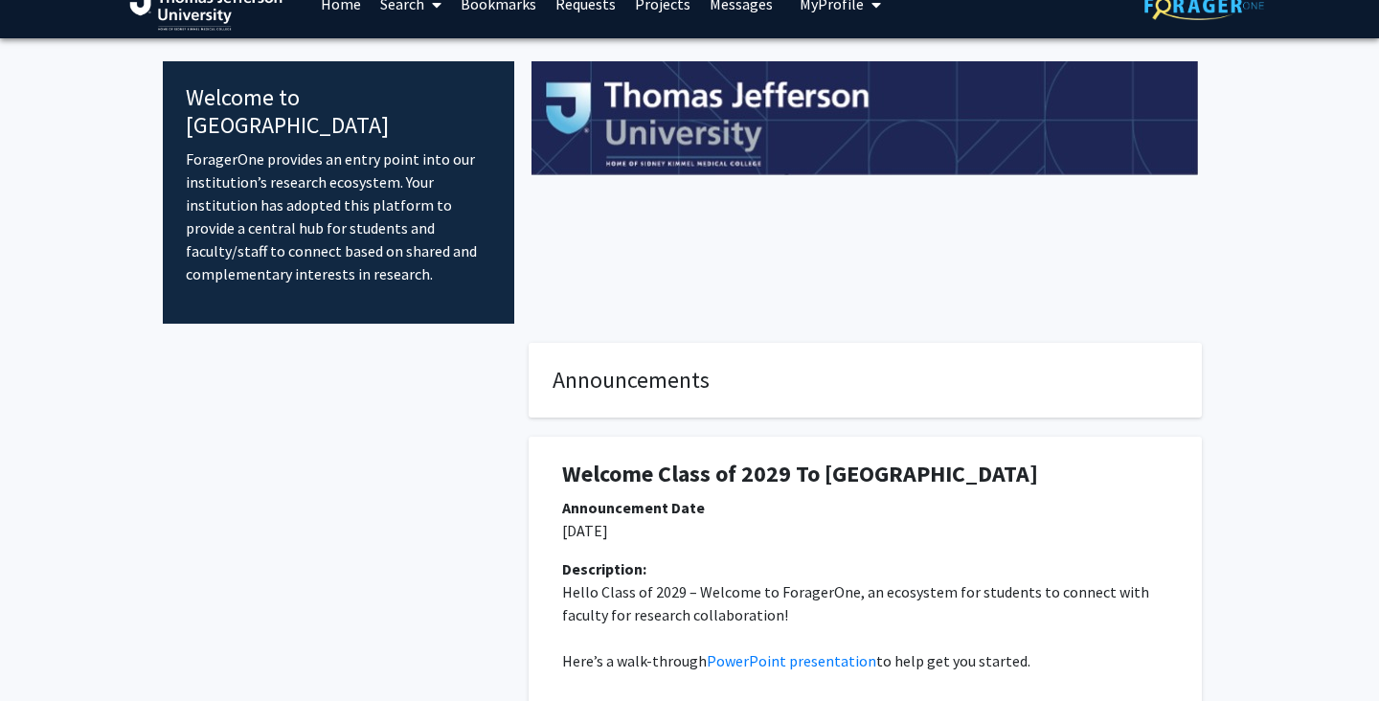
scroll to position [0, 0]
